Goal: Find contact information: Find contact information

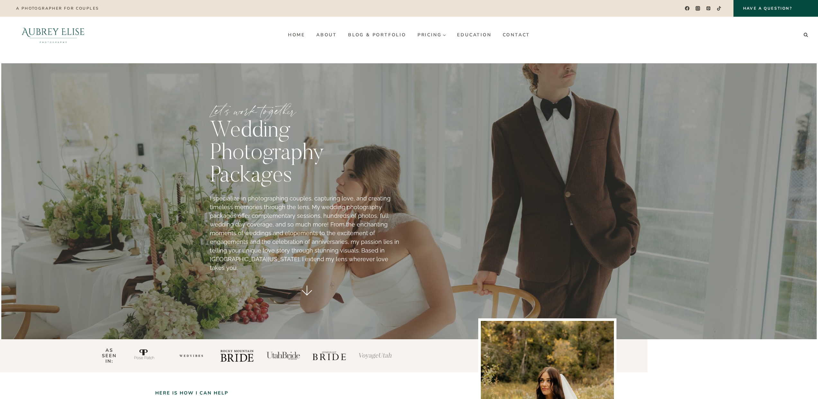
scroll to position [4, 0]
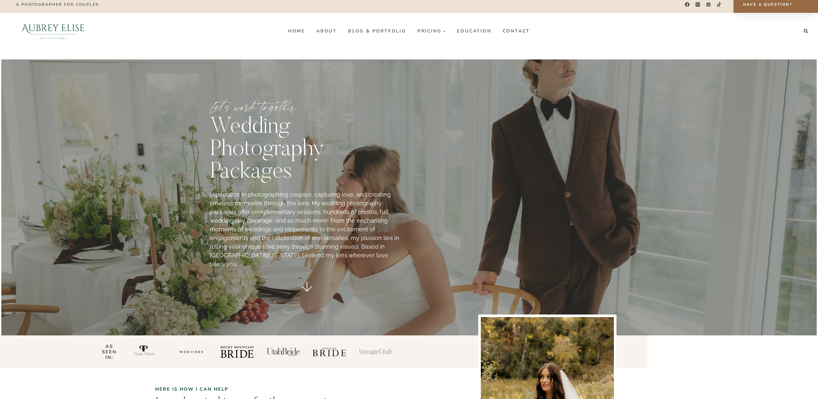
click at [752, 2] on link "Have a Question?" at bounding box center [776, 4] width 85 height 17
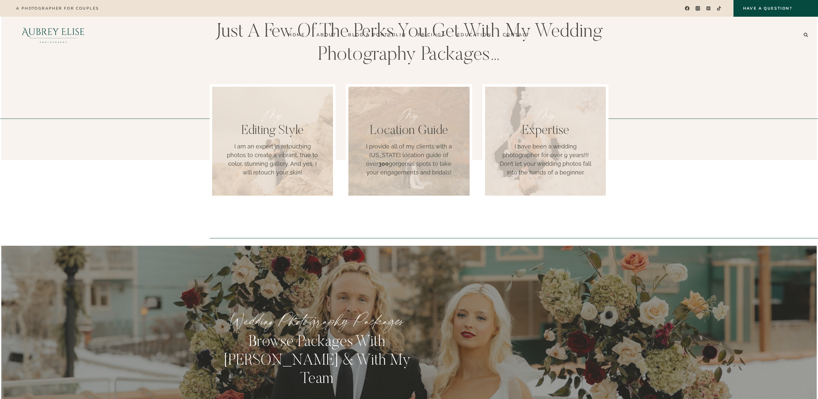
scroll to position [0, 0]
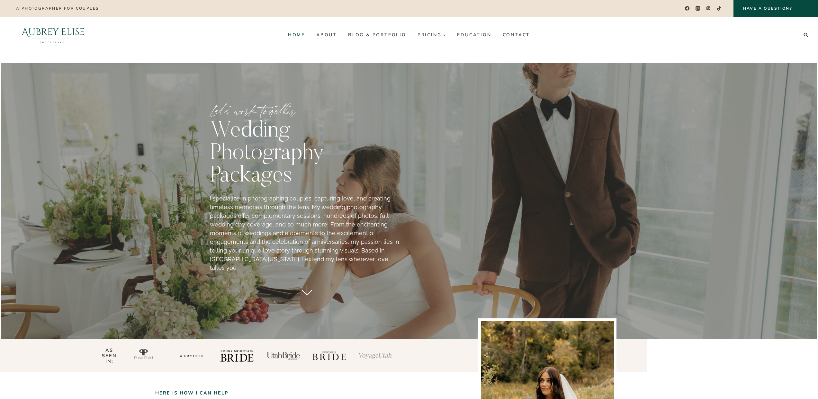
click at [297, 36] on link "Home" at bounding box center [296, 35] width 28 height 10
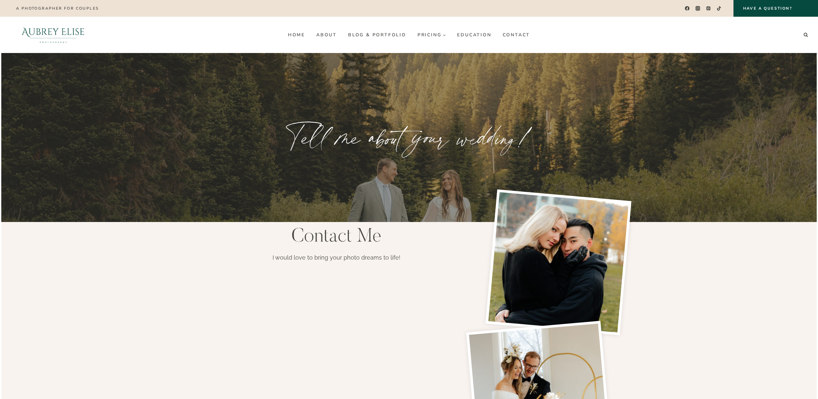
scroll to position [2, 0]
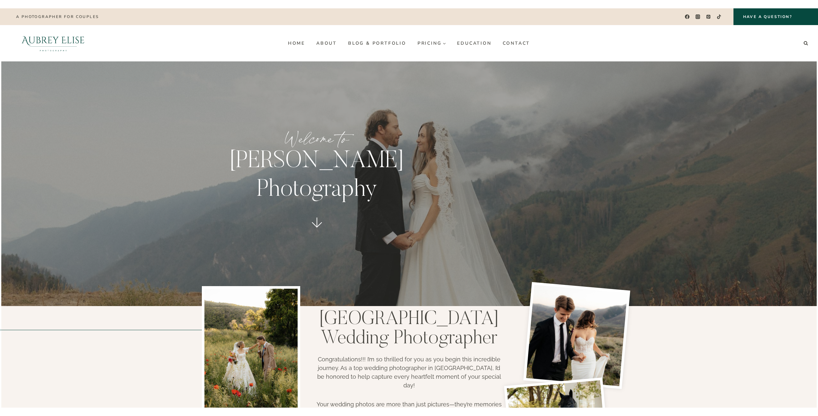
scroll to position [2, 0]
